Goal: Task Accomplishment & Management: Complete application form

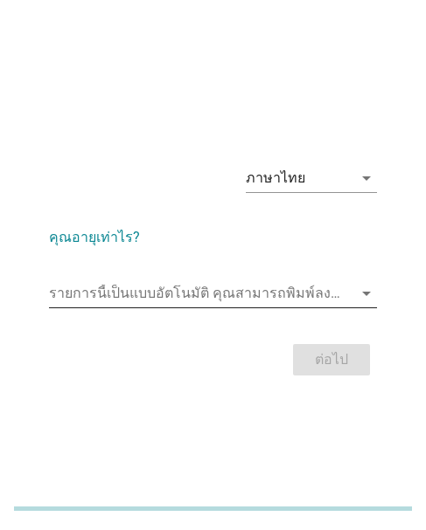
click at [258, 291] on input "รายการนี้เป็นแบบอัตโนมัติ คุณสามารถพิมพ์ลงในรายการนี้" at bounding box center [200, 294] width 303 height 28
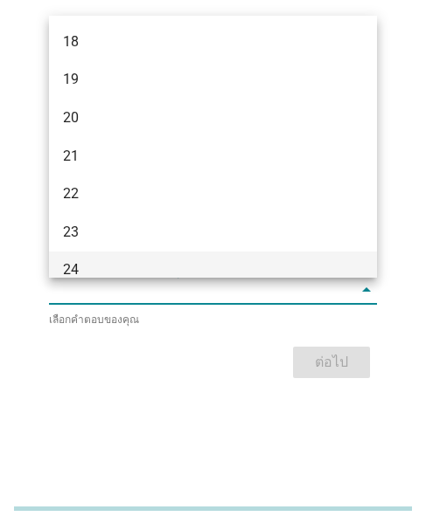
click at [94, 263] on div "24" at bounding box center [200, 270] width 274 height 21
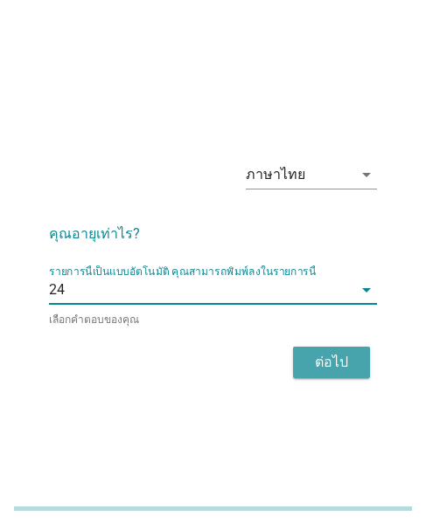
drag, startPoint x: 320, startPoint y: 352, endPoint x: 357, endPoint y: 355, distance: 37.7
click at [357, 355] on button "ต่อไป" at bounding box center [331, 362] width 77 height 31
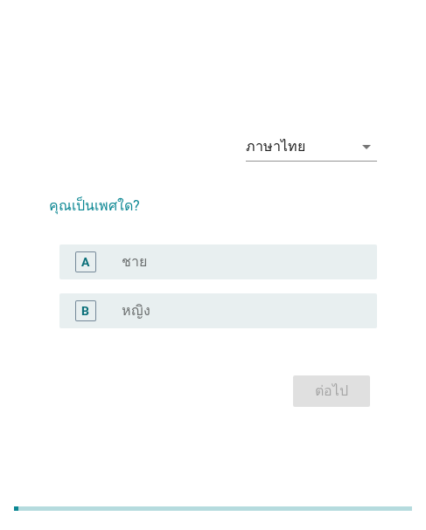
click at [238, 308] on div "radio_button_unchecked หญิง" at bounding box center [234, 310] width 227 height 17
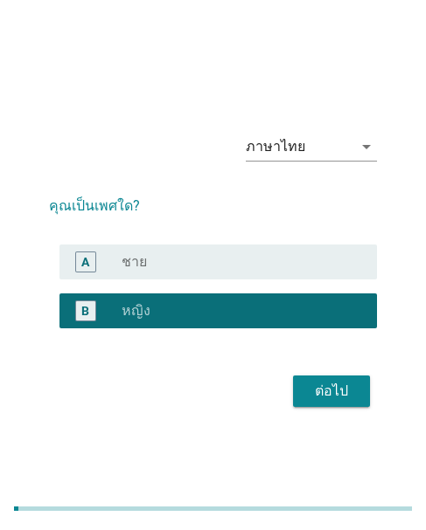
drag, startPoint x: 333, startPoint y: 389, endPoint x: 359, endPoint y: 392, distance: 26.4
click at [334, 390] on div "ต่อไป" at bounding box center [331, 391] width 49 height 21
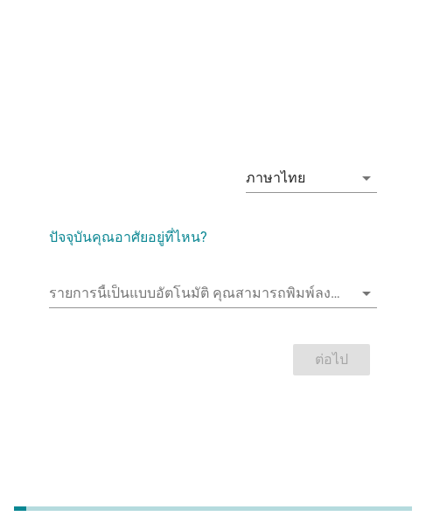
click at [152, 278] on div "รายการนี้เป็นแบบอัตโนมัติ [PERSON_NAME]พิมพ์ลงในรายการนี้ arrow_drop_down" at bounding box center [213, 297] width 328 height 56
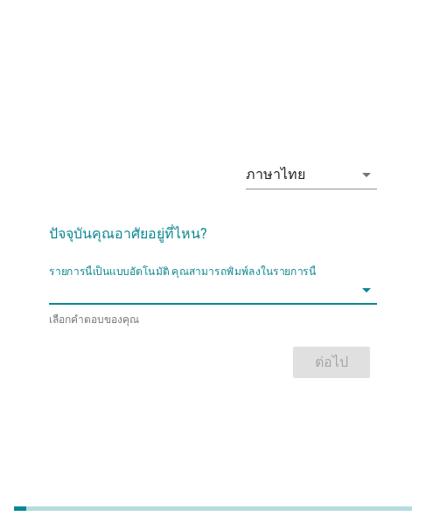
drag, startPoint x: 142, startPoint y: 297, endPoint x: 169, endPoint y: 296, distance: 26.2
click at [143, 297] on input "รายการนี้เป็นแบบอัตโนมัติ คุณสามารถพิมพ์ลงในรายการนี้" at bounding box center [200, 290] width 303 height 28
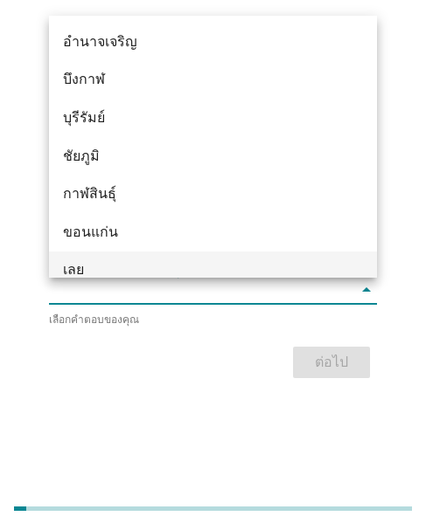
click at [140, 272] on div "เลย" at bounding box center [200, 270] width 274 height 21
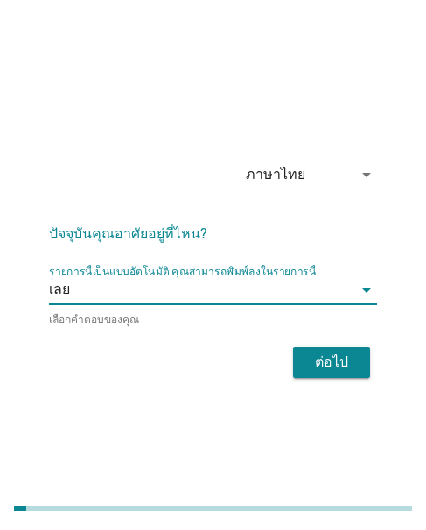
drag, startPoint x: 309, startPoint y: 339, endPoint x: 429, endPoint y: 349, distance: 120.1
click at [335, 344] on form "ปัจจุบันคุณอาศัยอยู่ที่ไหน? รายการนี้เป็นแบบอัตโนมัติ [PERSON_NAME]พิมพ์ลงในราย…" at bounding box center [213, 294] width 328 height 177
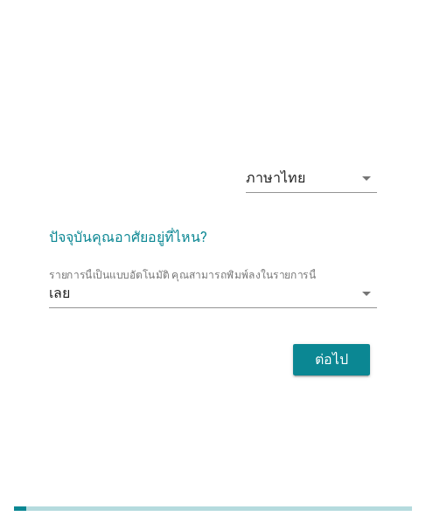
click at [343, 367] on div "ต่อไป" at bounding box center [331, 360] width 49 height 21
